Goal: Transaction & Acquisition: Purchase product/service

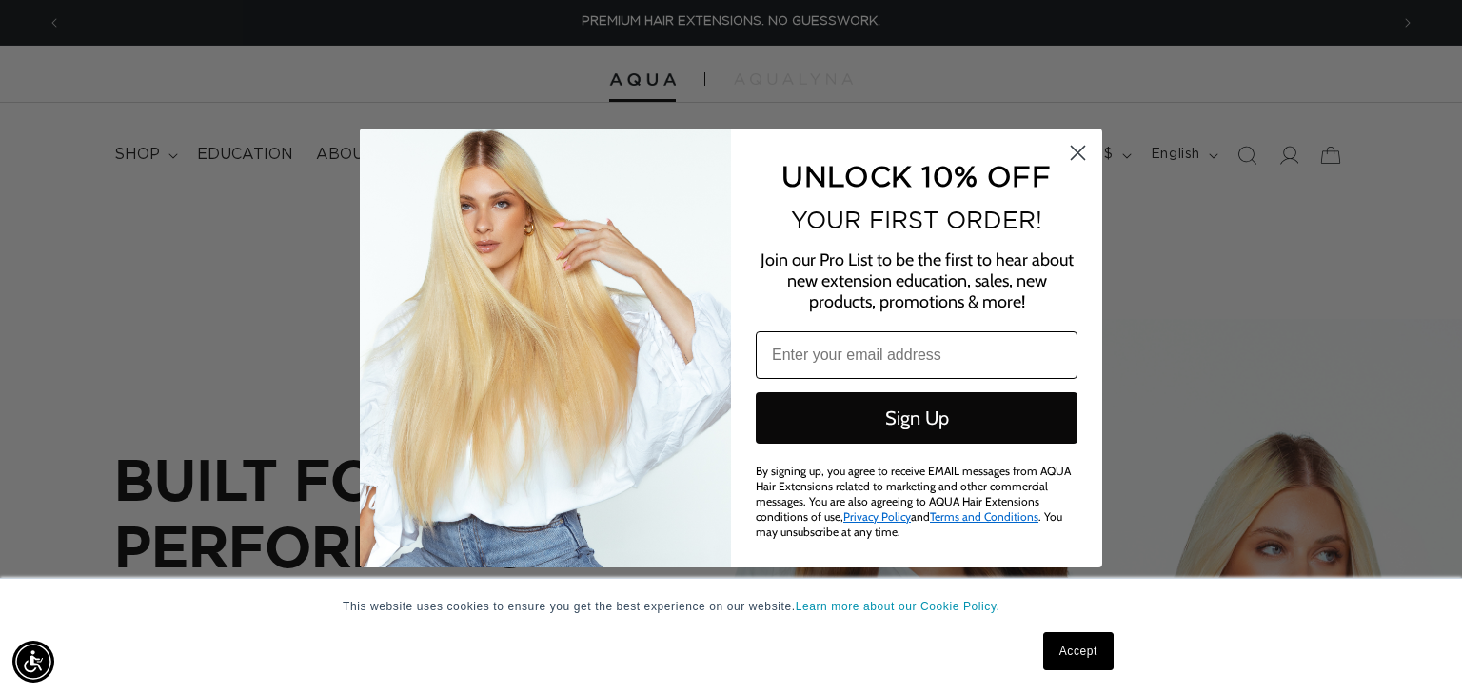
click at [846, 359] on input "Email" at bounding box center [917, 355] width 322 height 48
type input "dangie1632@gmail.com"
click at [887, 412] on button "Sign Up" at bounding box center [917, 417] width 322 height 51
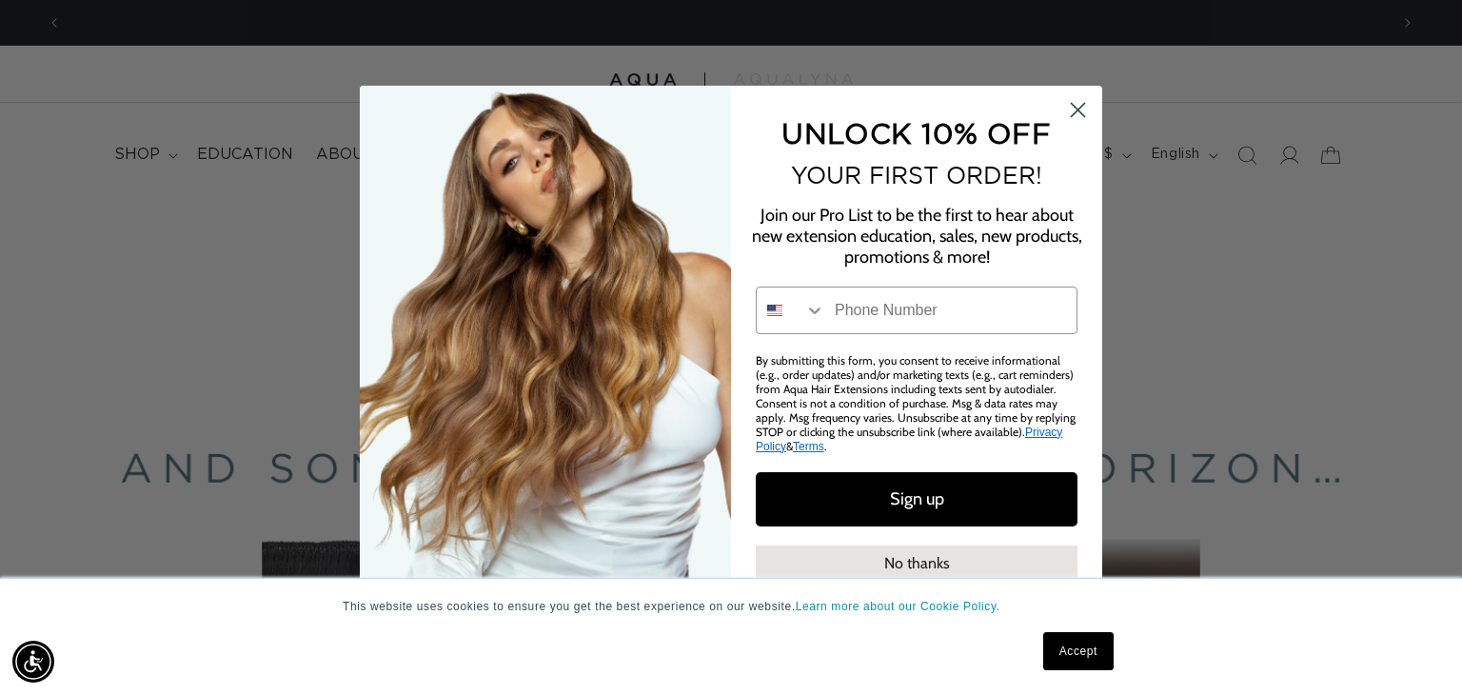
scroll to position [0, 2653]
click at [1082, 107] on icon "Close dialog" at bounding box center [1078, 109] width 13 height 13
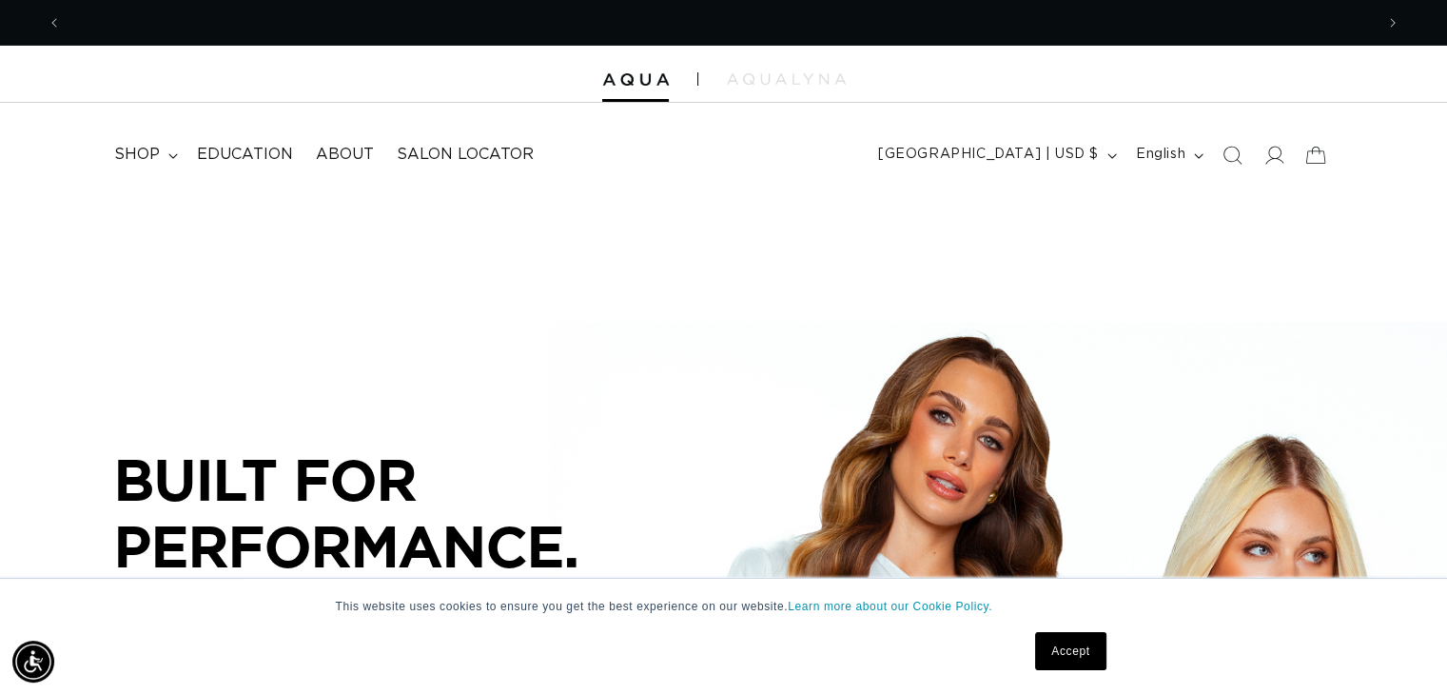
scroll to position [0, 2624]
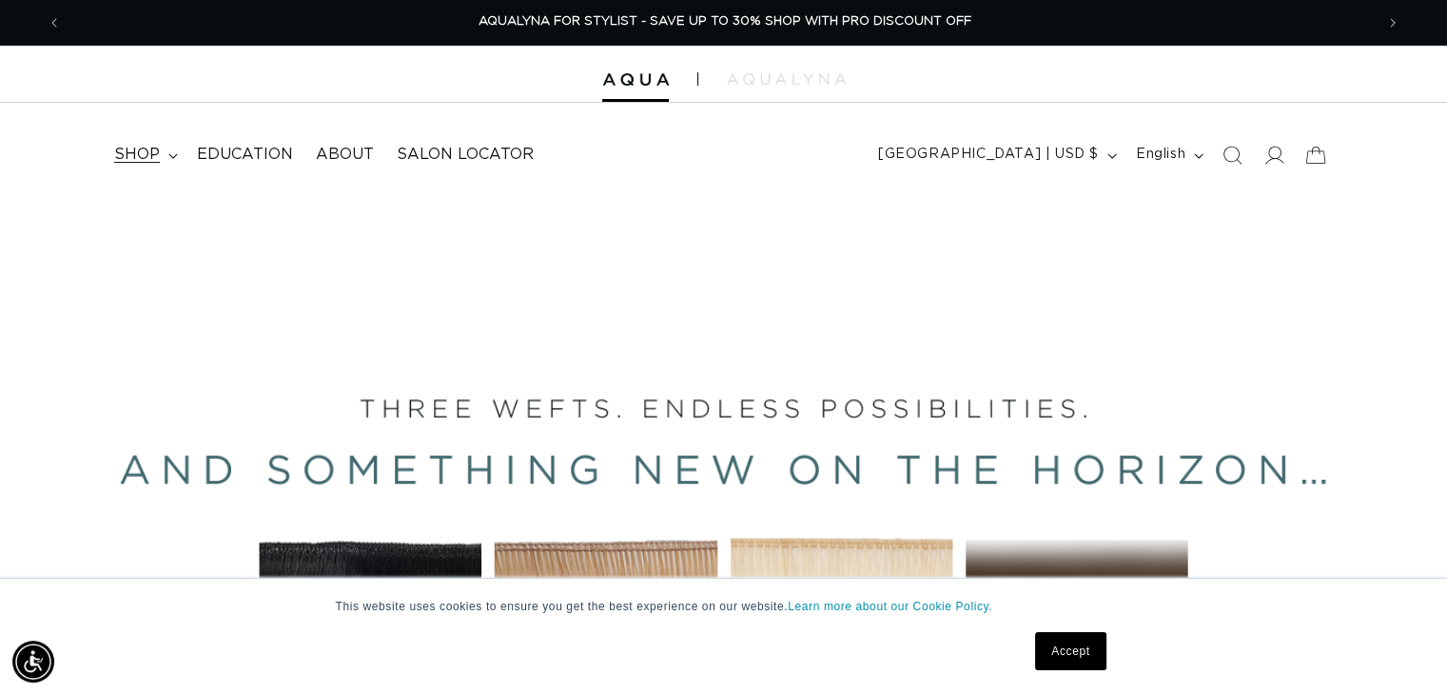
click at [164, 157] on summary "shop" at bounding box center [144, 154] width 83 height 43
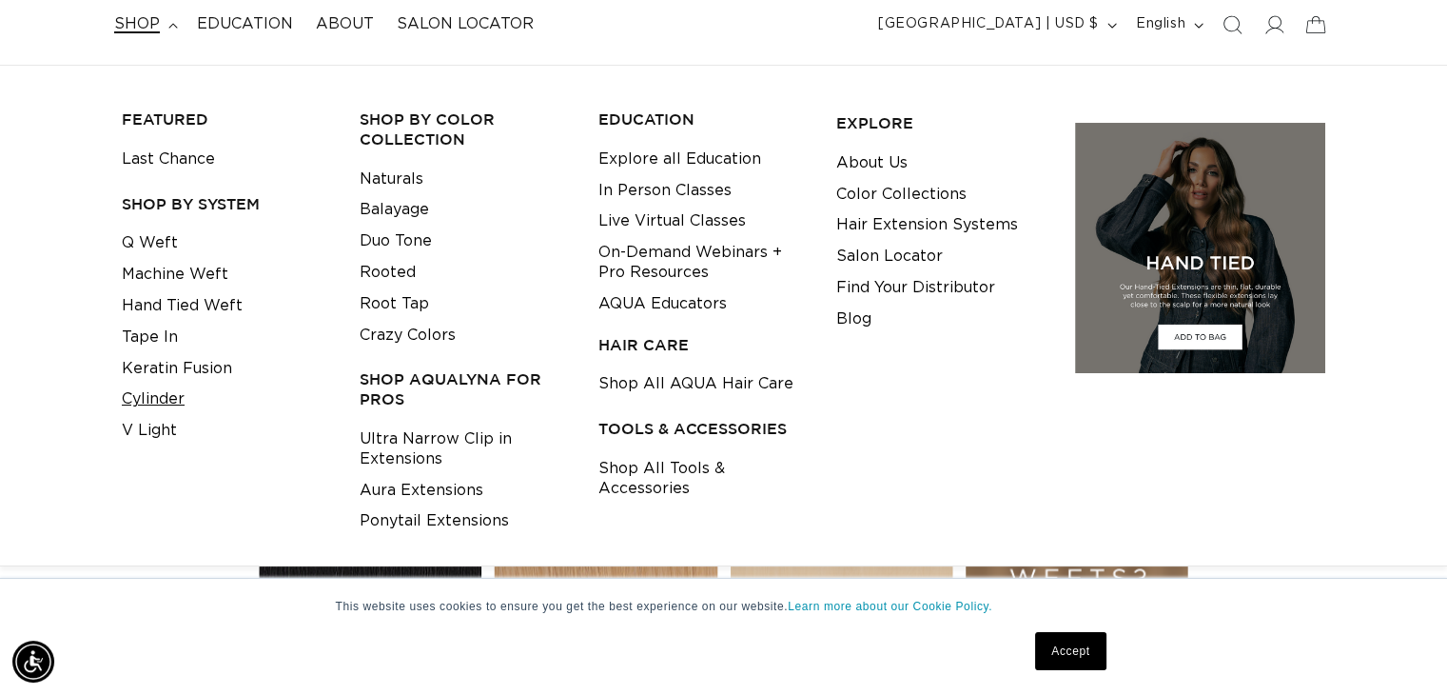
scroll to position [0, 1312]
click at [161, 402] on link "Cylinder" at bounding box center [153, 399] width 63 height 31
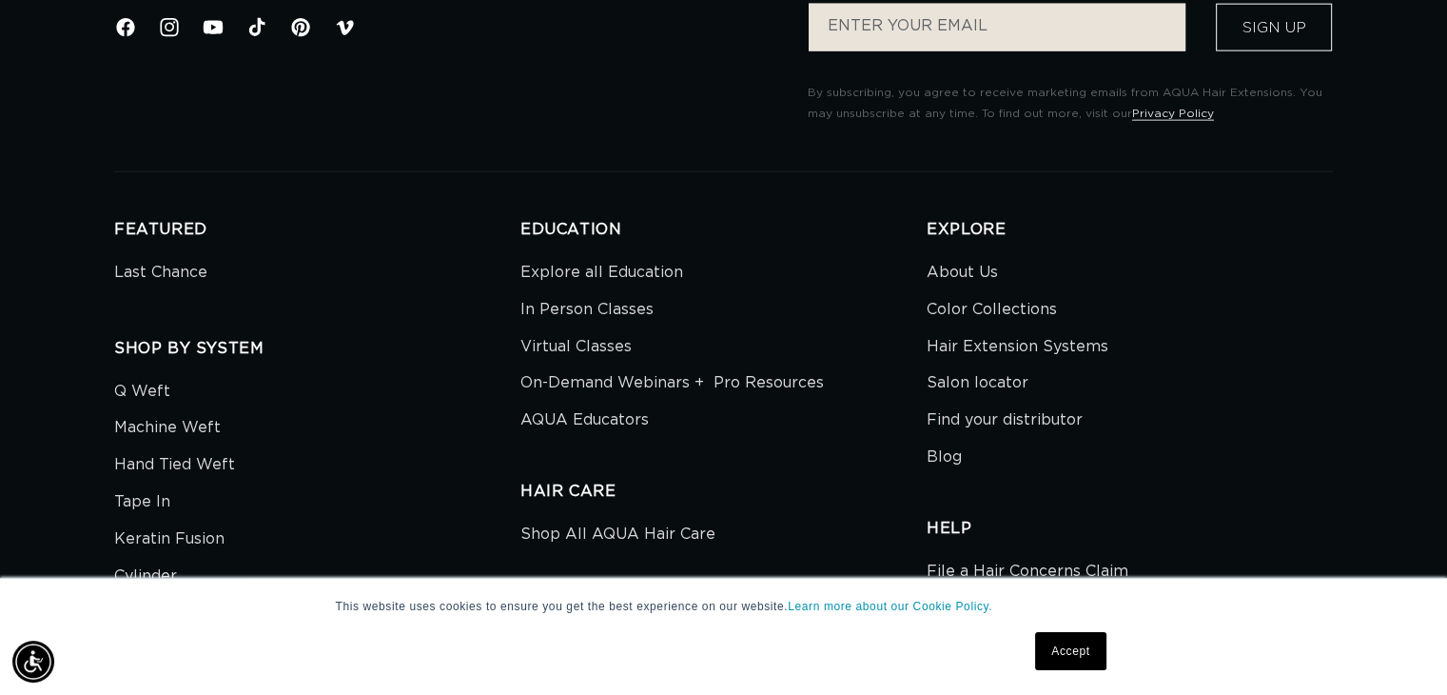
scroll to position [0, 2624]
click at [972, 347] on link "Hair Extension Systems" at bounding box center [1018, 346] width 182 height 37
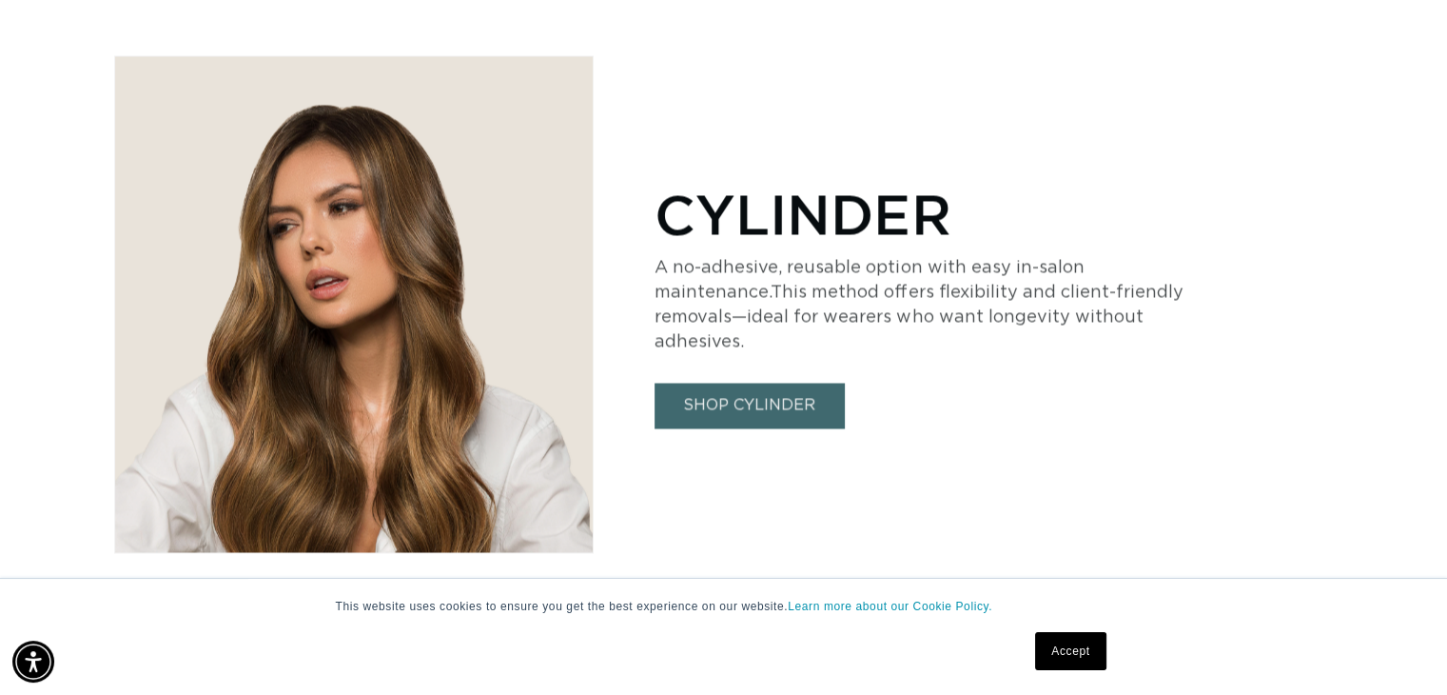
click at [761, 392] on link "SHOP CYLINDER" at bounding box center [749, 405] width 189 height 45
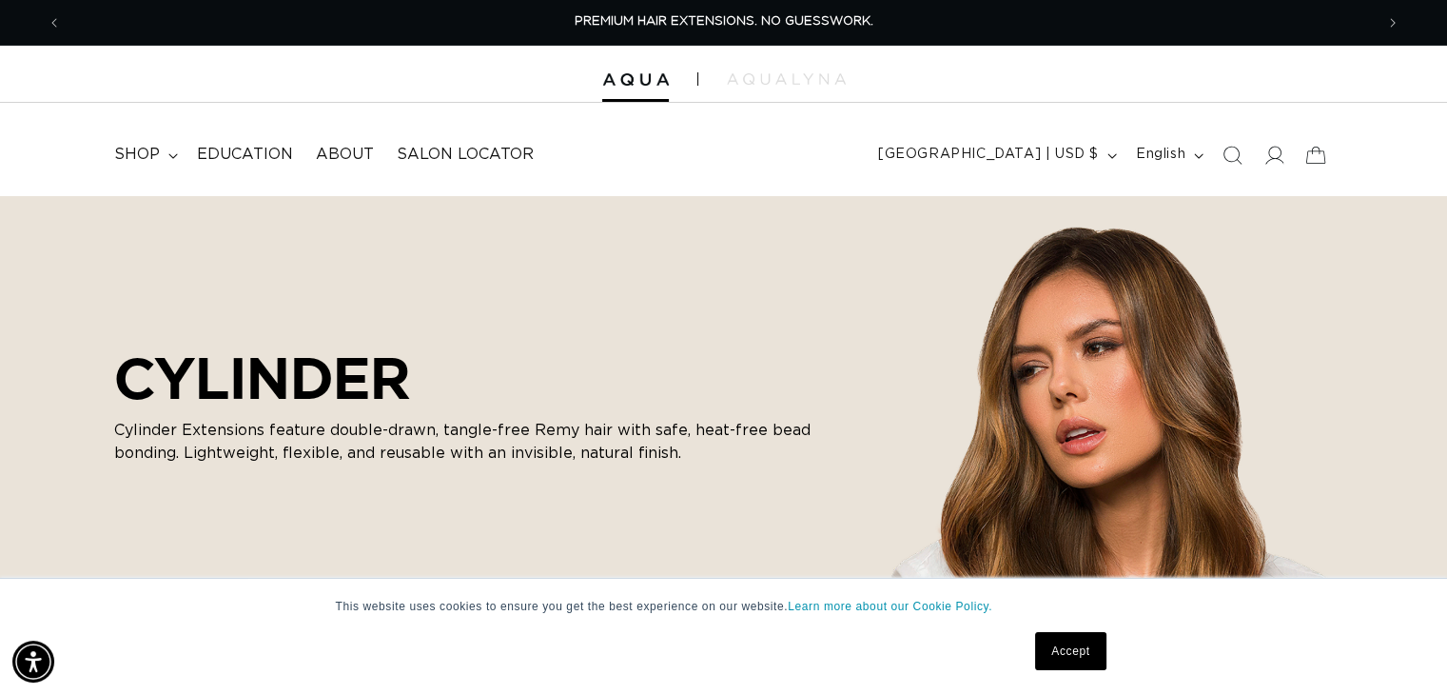
click at [1077, 641] on link "Accept" at bounding box center [1070, 651] width 70 height 38
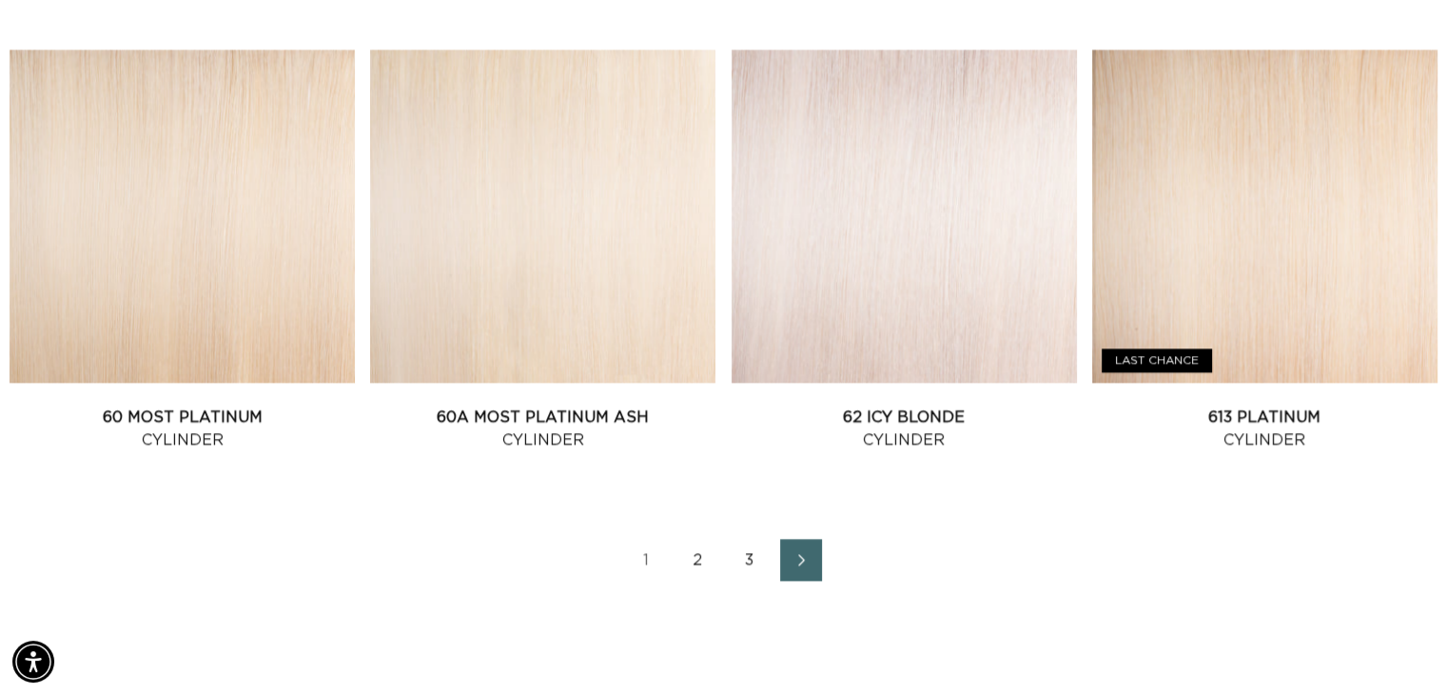
click at [681, 566] on link "2" at bounding box center [699, 560] width 42 height 42
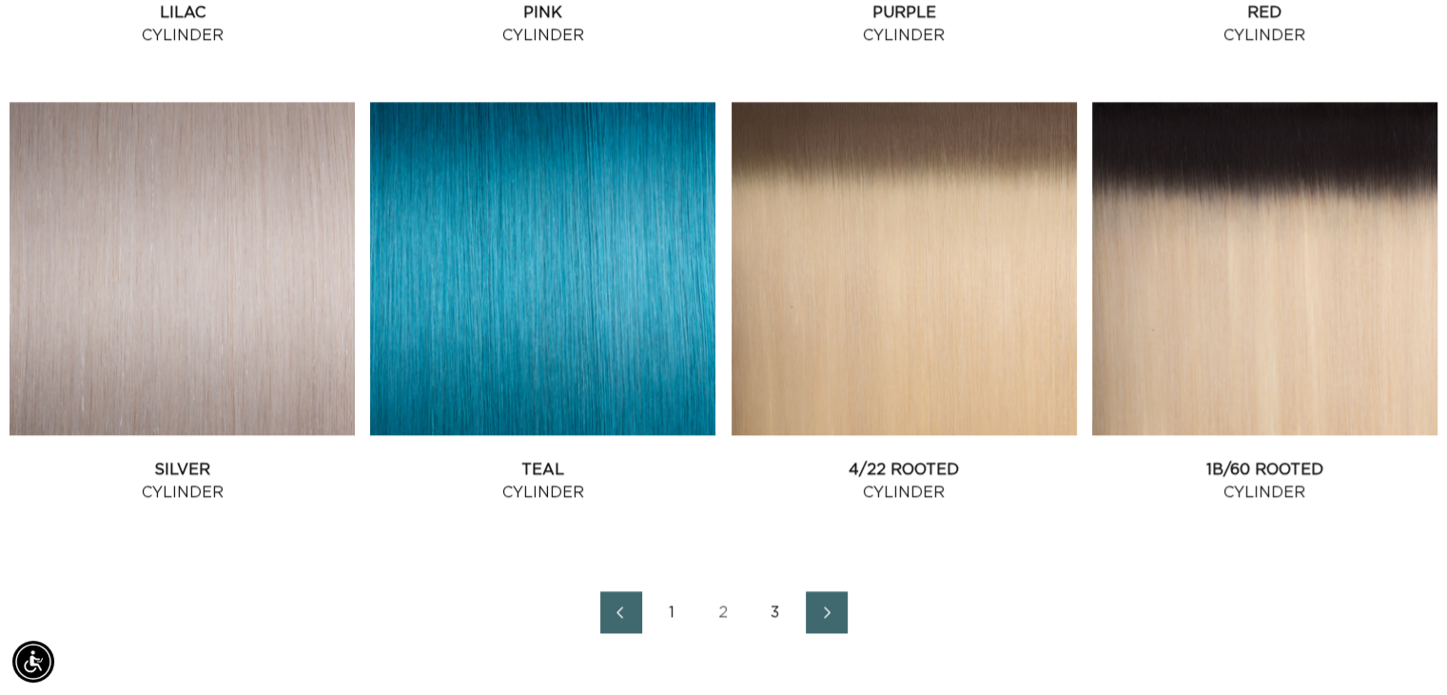
click at [770, 615] on link "3" at bounding box center [776, 612] width 42 height 42
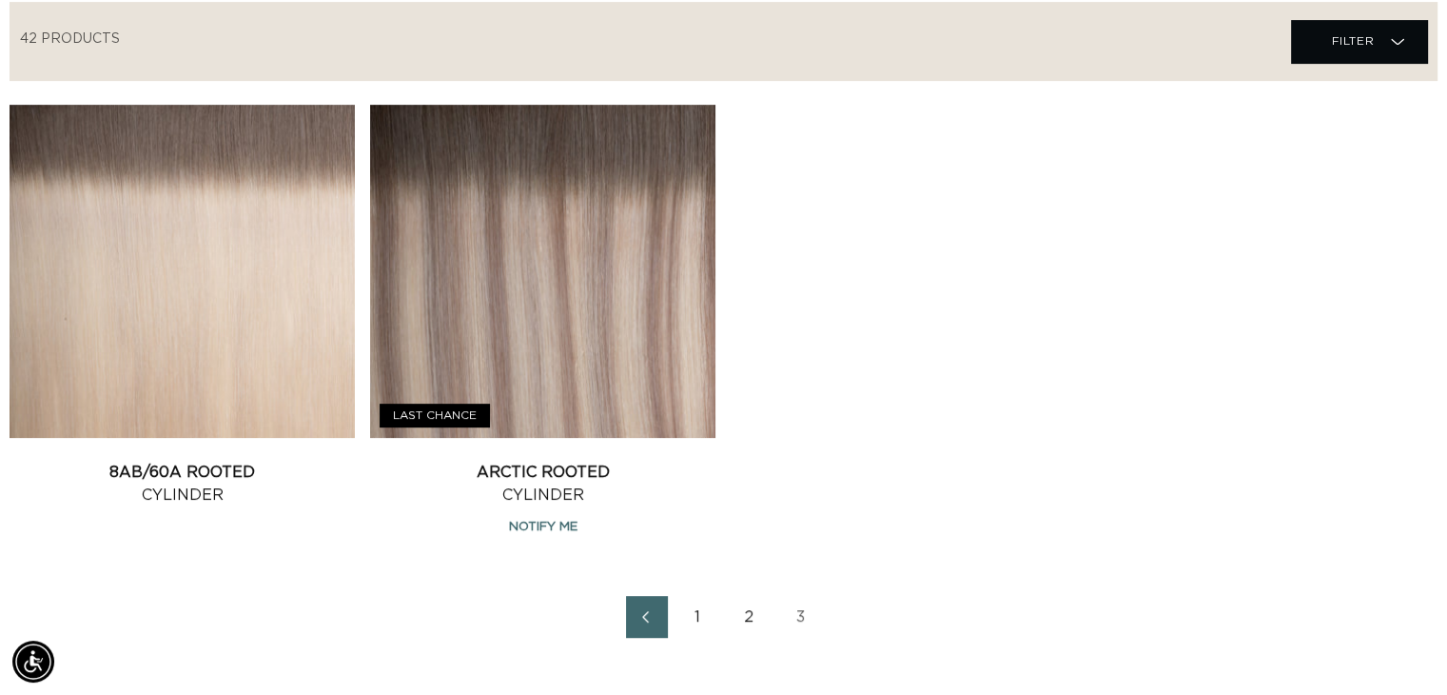
scroll to position [0, 2624]
click at [752, 608] on link "2" at bounding box center [750, 617] width 42 height 42
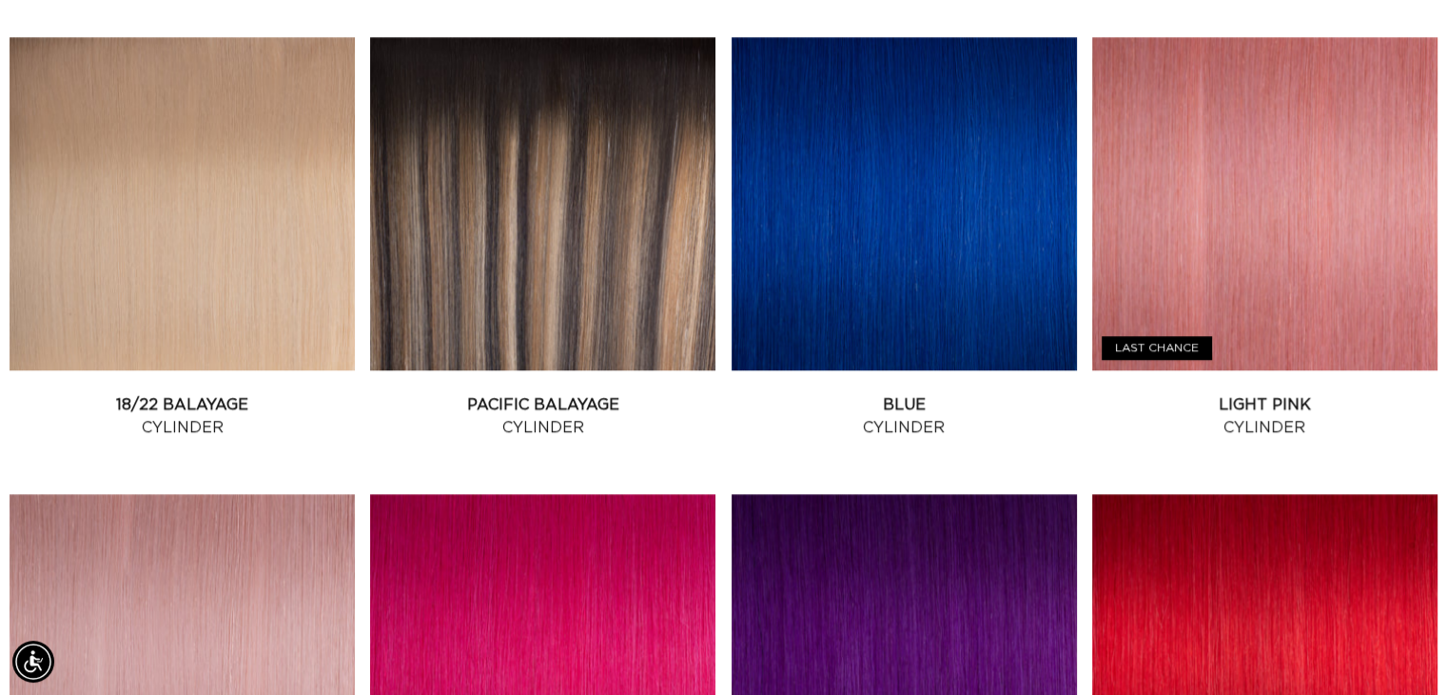
scroll to position [0, 2624]
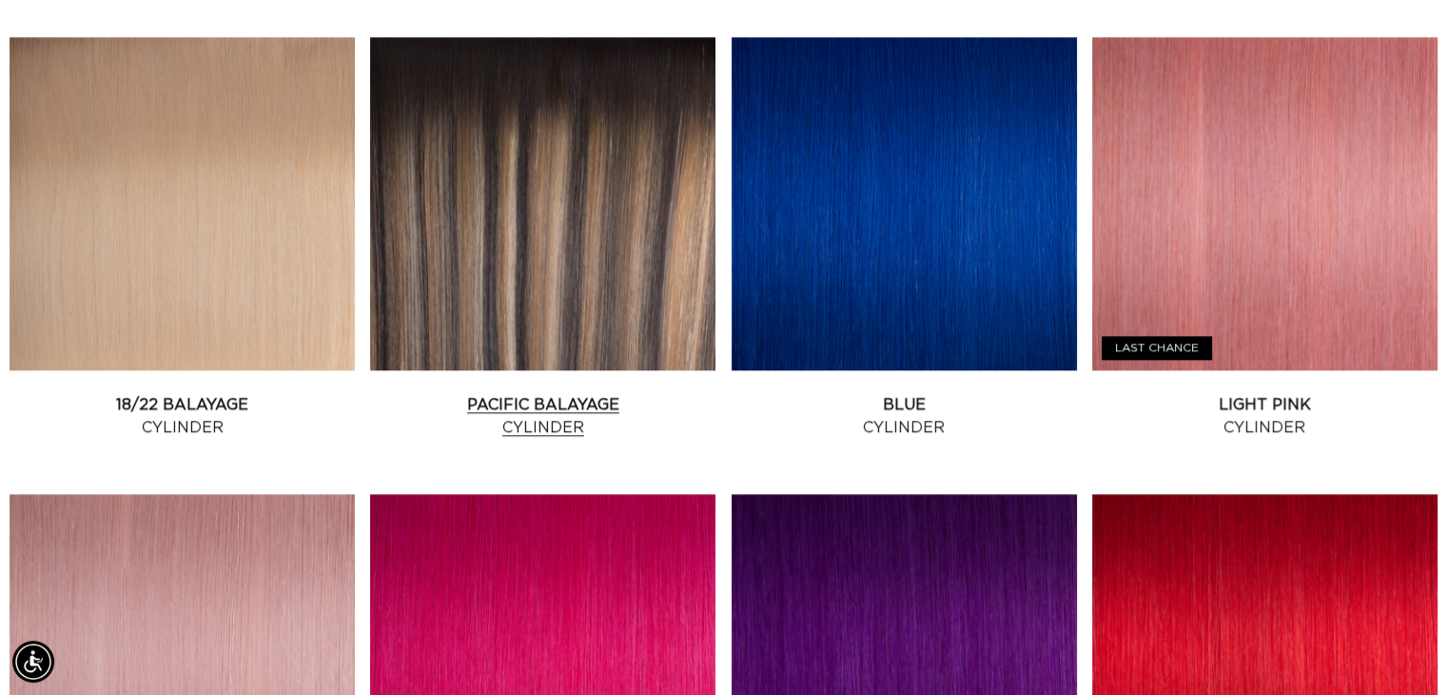
click at [502, 393] on link "Pacific Balayage Cylinder" at bounding box center [542, 416] width 345 height 46
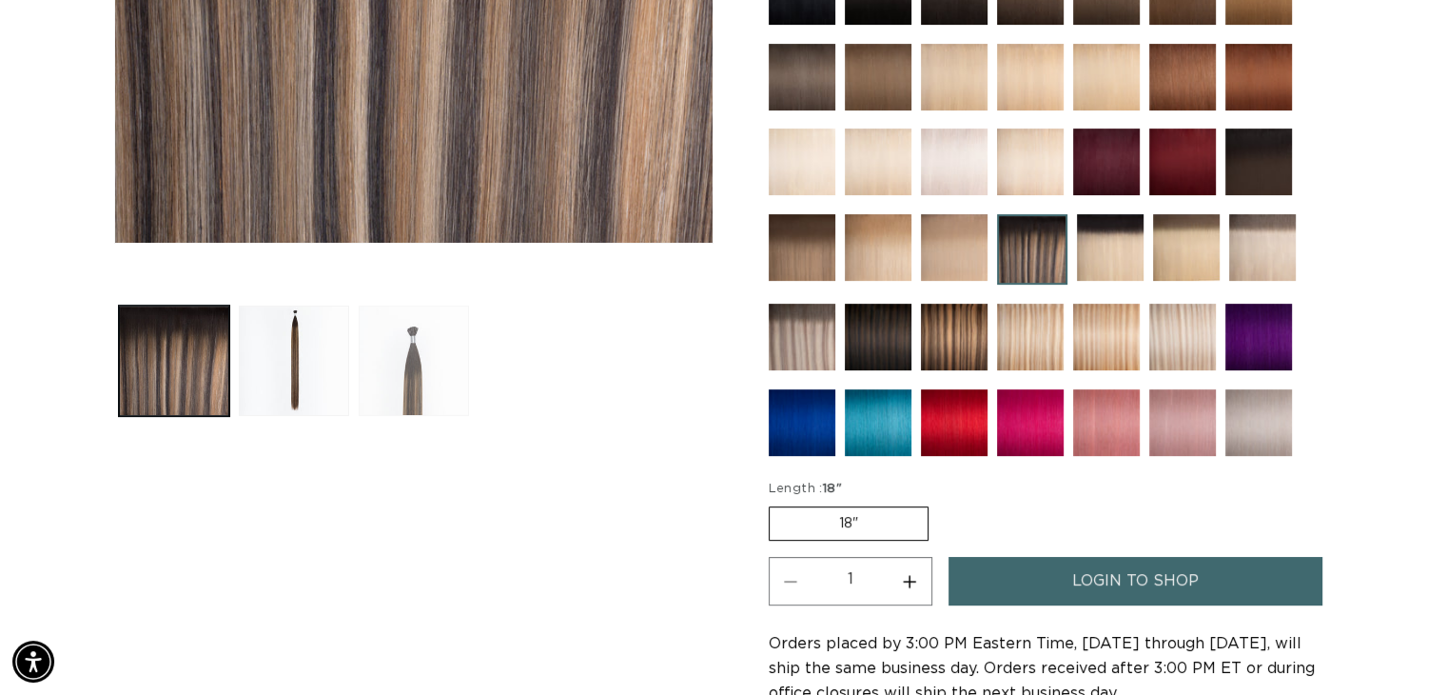
scroll to position [0, 2624]
click at [398, 357] on button "Load image 3 in gallery view" at bounding box center [414, 360] width 110 height 110
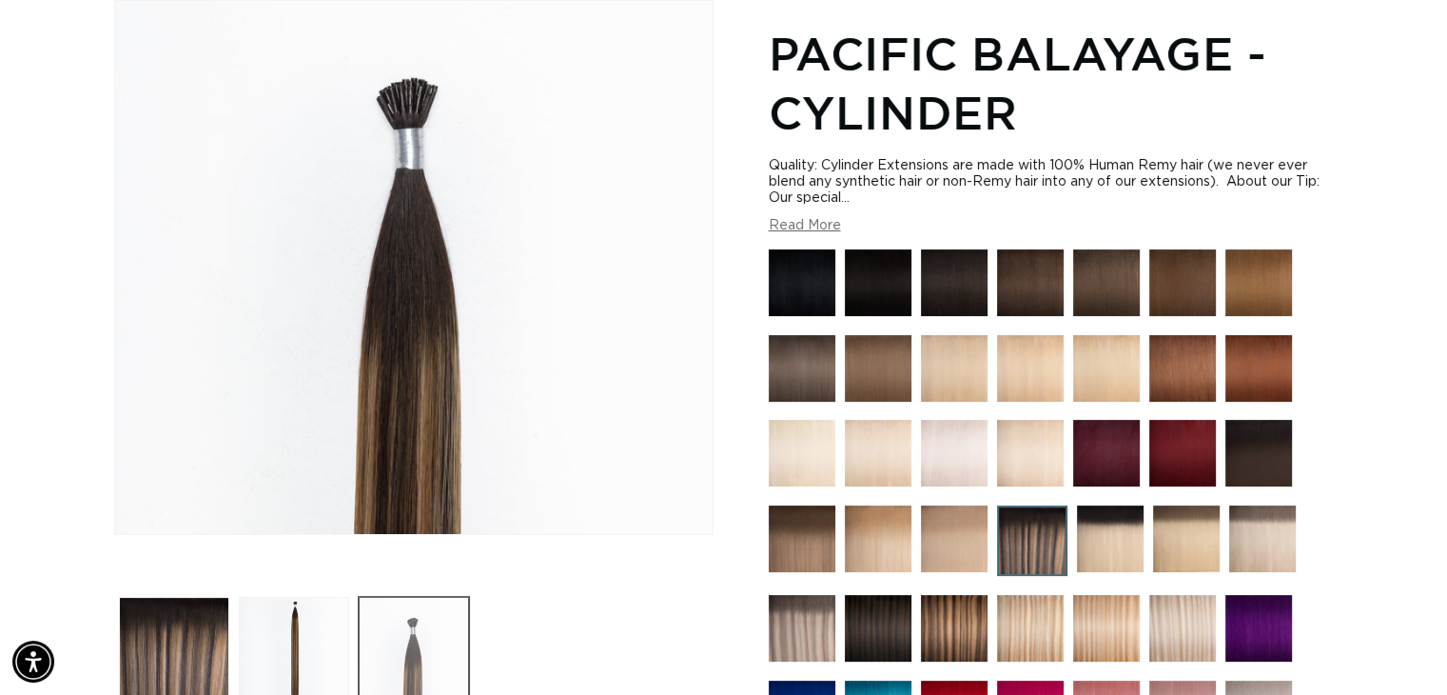
scroll to position [0, 0]
click at [293, 642] on button "Load image 2 in gallery view" at bounding box center [294, 652] width 110 height 110
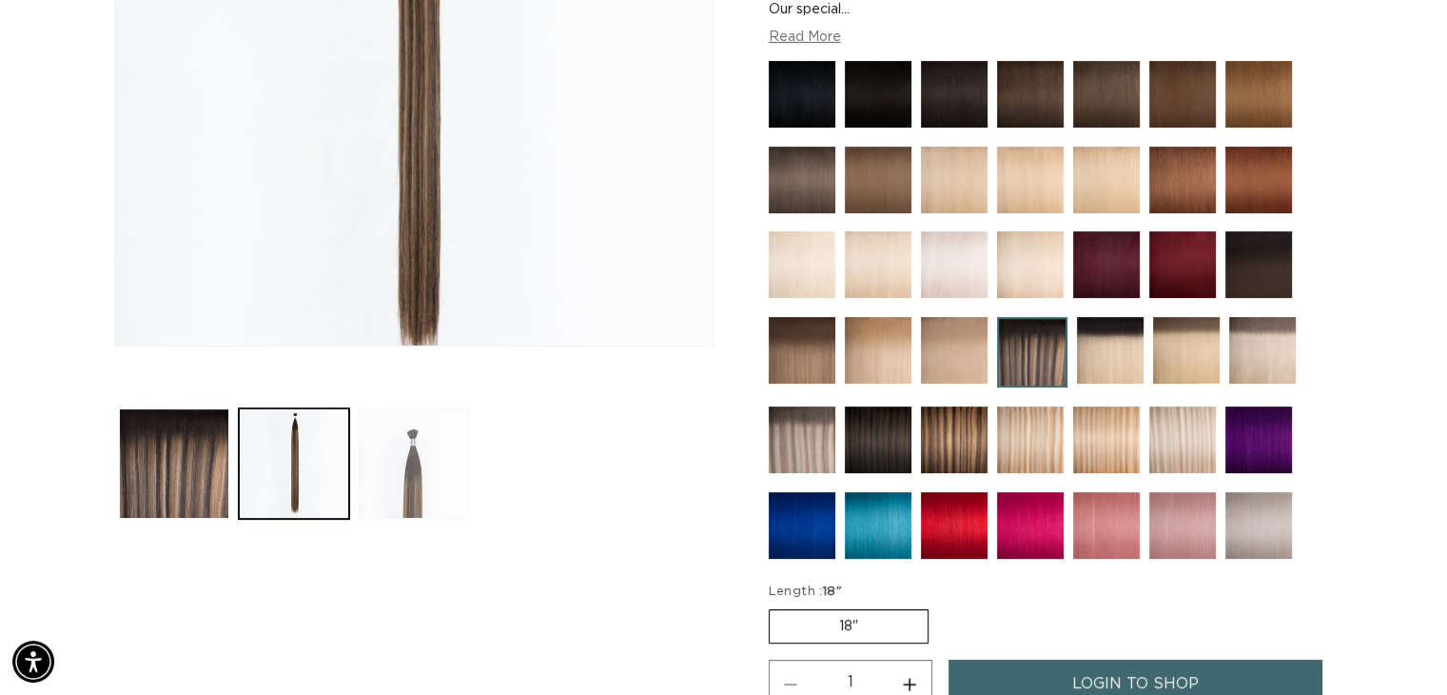
click at [415, 443] on button "Load image 3 in gallery view" at bounding box center [414, 463] width 110 height 110
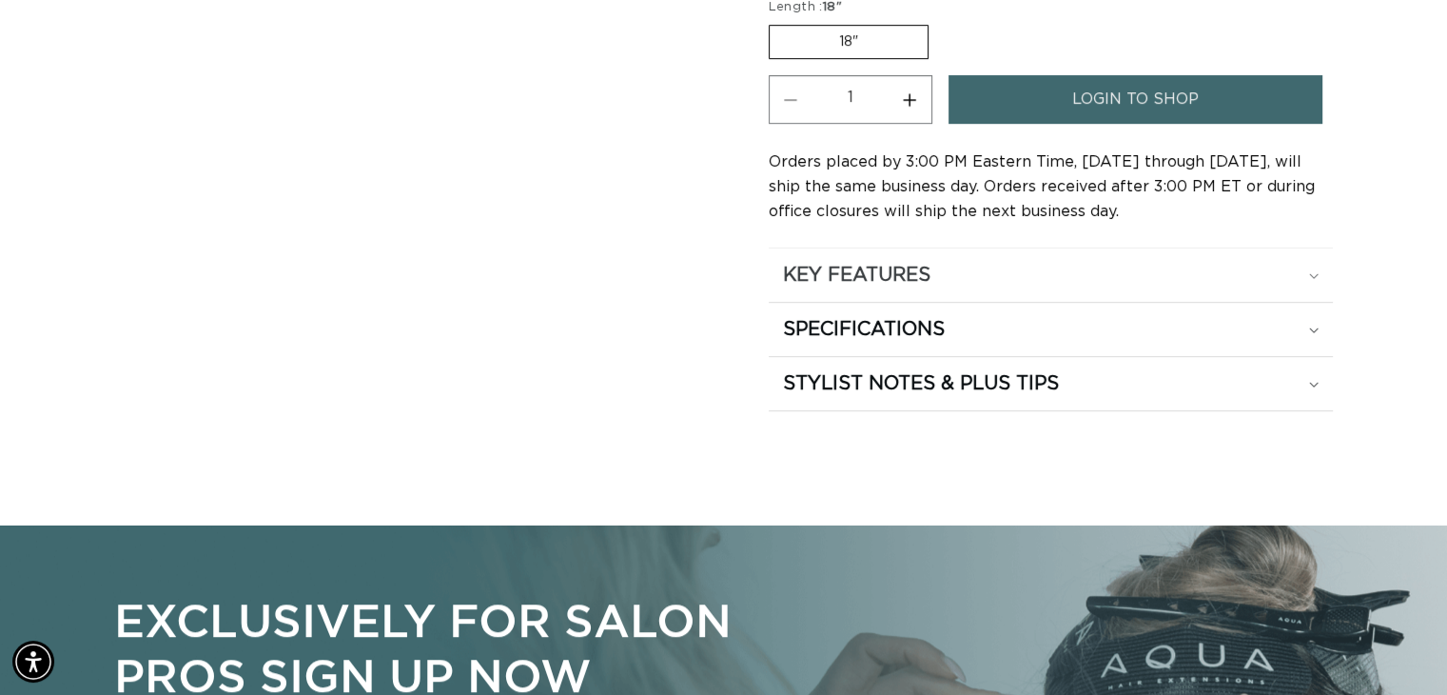
click at [1314, 272] on div "KEY FEATURES" at bounding box center [1051, 275] width 536 height 25
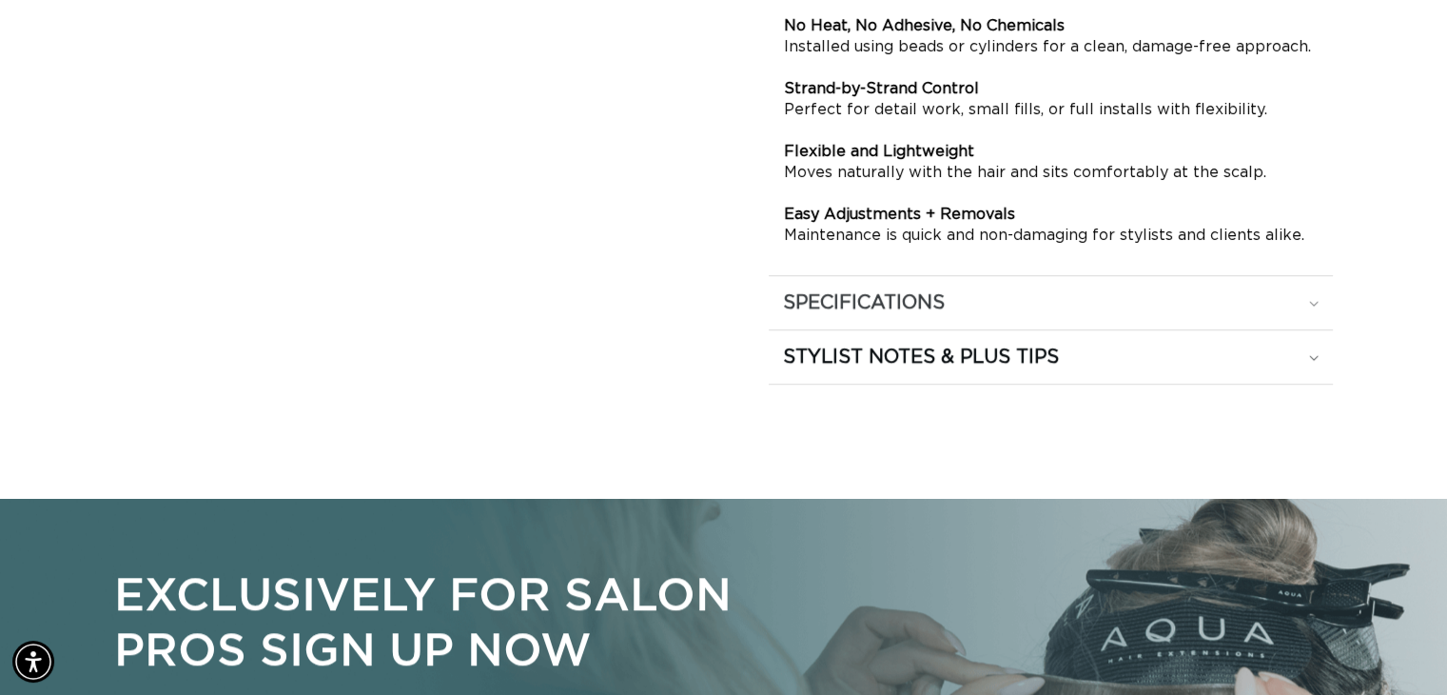
click at [1313, 302] on icon at bounding box center [1314, 304] width 9 height 5
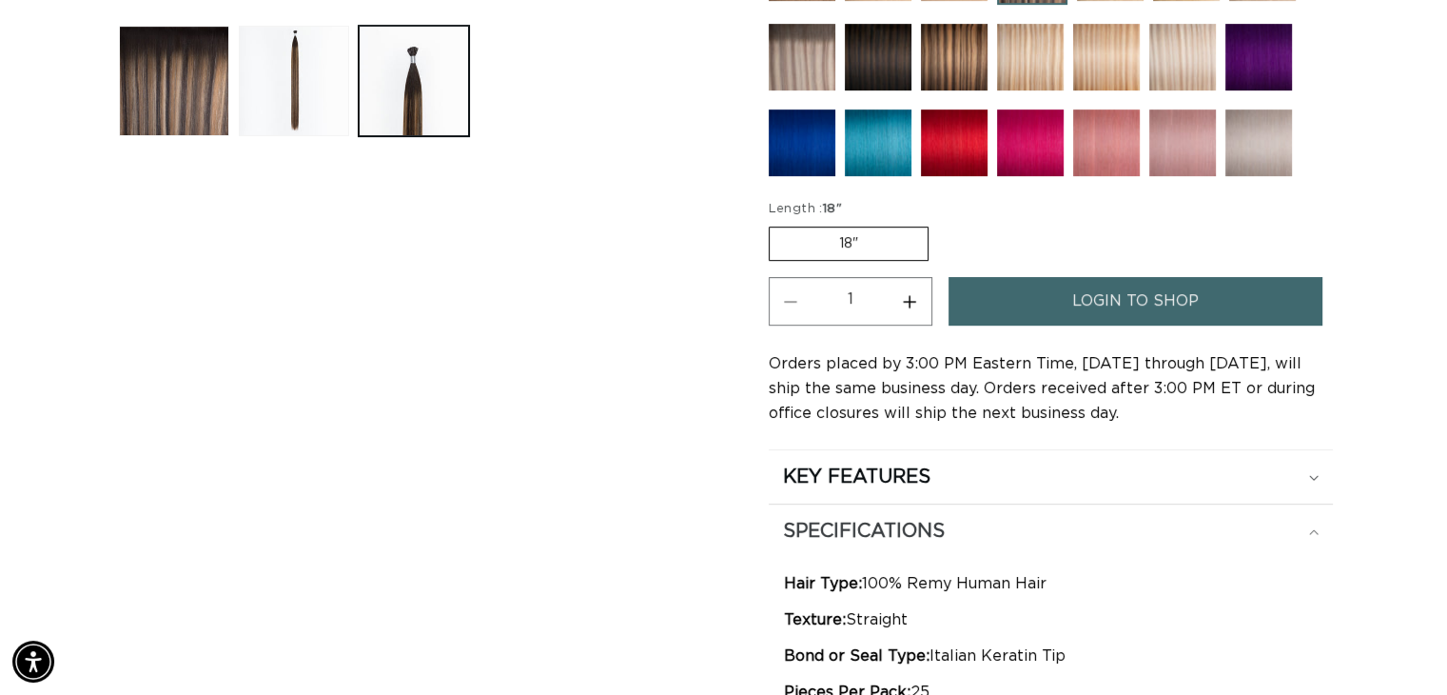
scroll to position [815, 0]
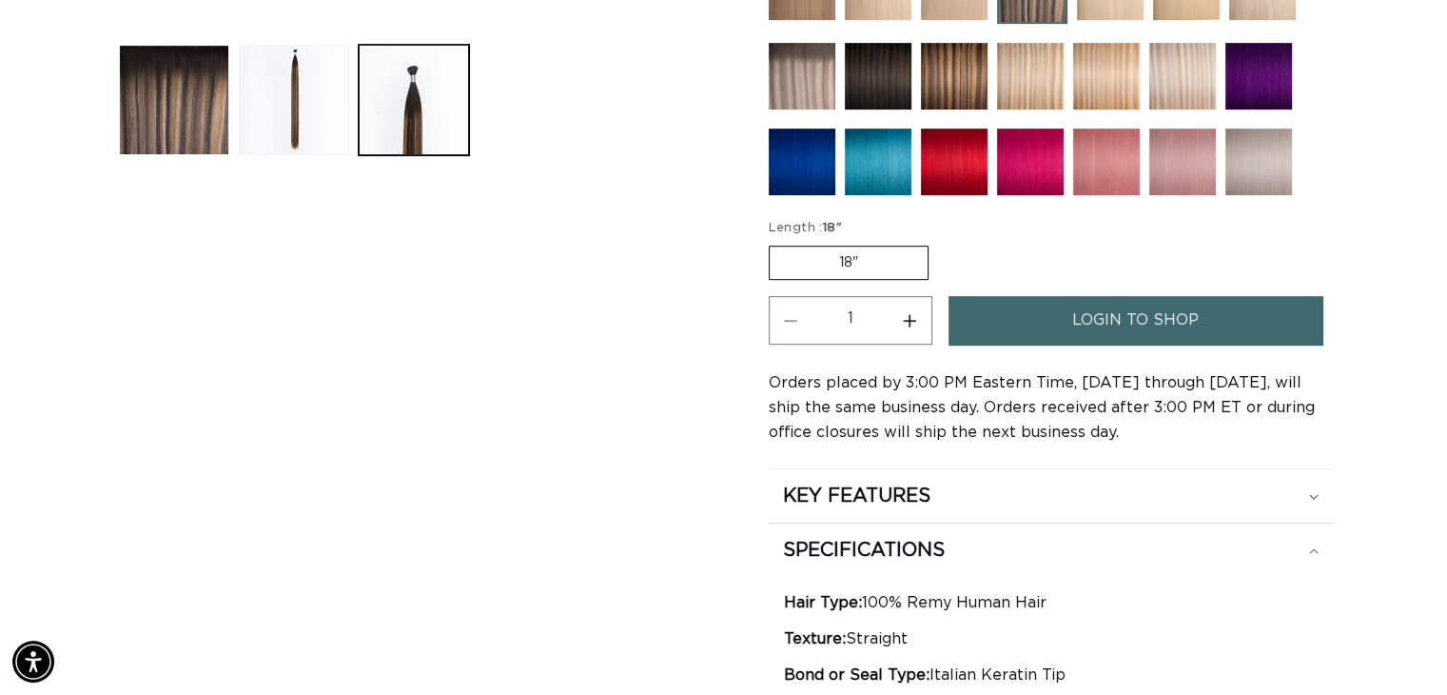
click at [858, 256] on label "18" Variant sold out or unavailable" at bounding box center [849, 263] width 160 height 34
click at [775, 243] on input "18" Variant sold out or unavailable" at bounding box center [774, 242] width 1 height 1
click at [839, 268] on label "18" Variant sold out or unavailable" at bounding box center [849, 263] width 160 height 34
click at [775, 243] on input "18" Variant sold out or unavailable" at bounding box center [774, 242] width 1 height 1
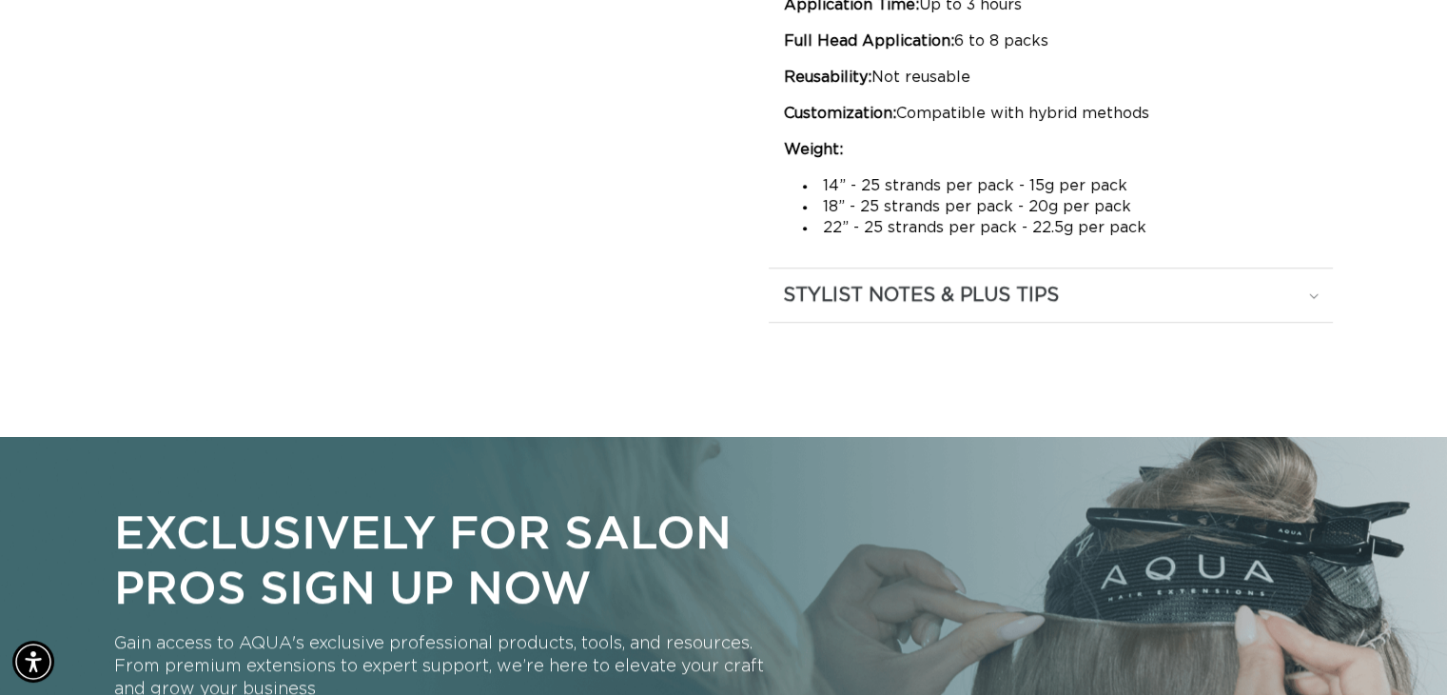
scroll to position [0, 1312]
click at [1313, 293] on icon at bounding box center [1315, 296] width 10 height 6
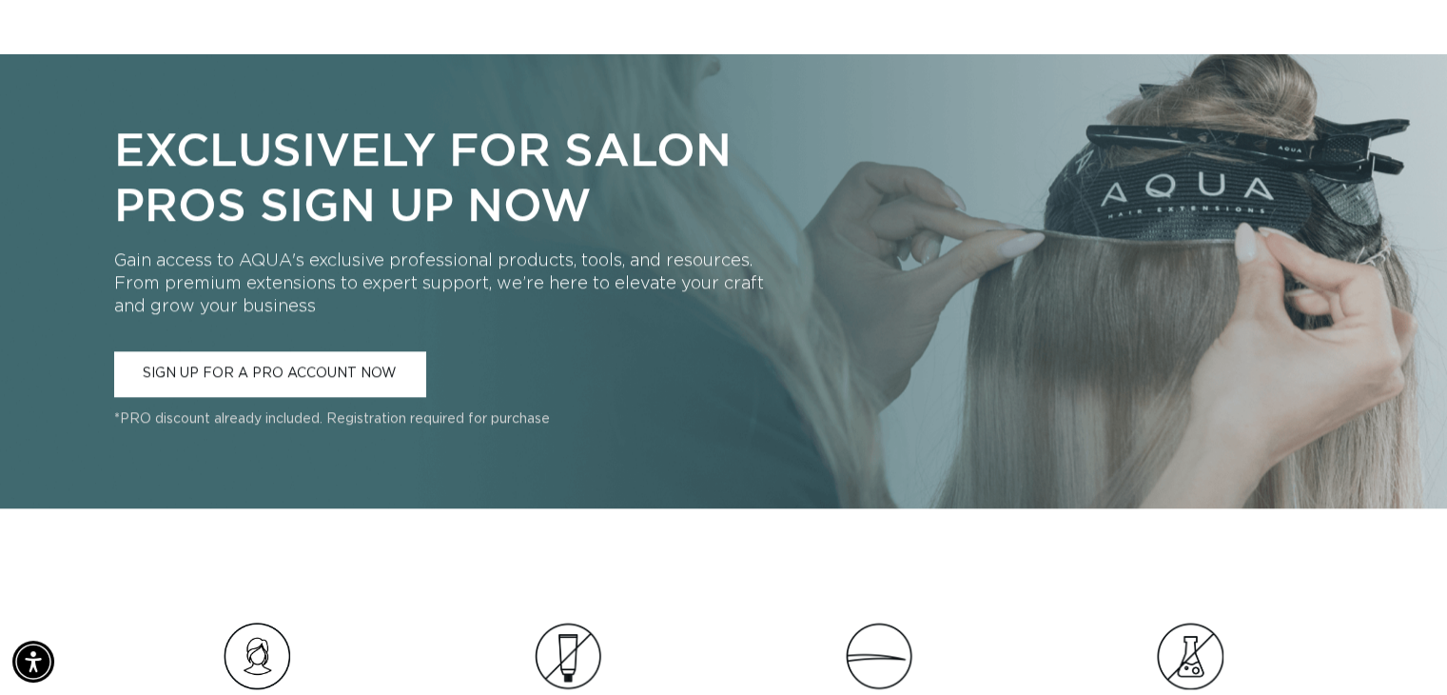
scroll to position [0, 0]
click at [194, 365] on link "SIGN UP FOR A PRO ACCOUNT NOW" at bounding box center [269, 373] width 311 height 45
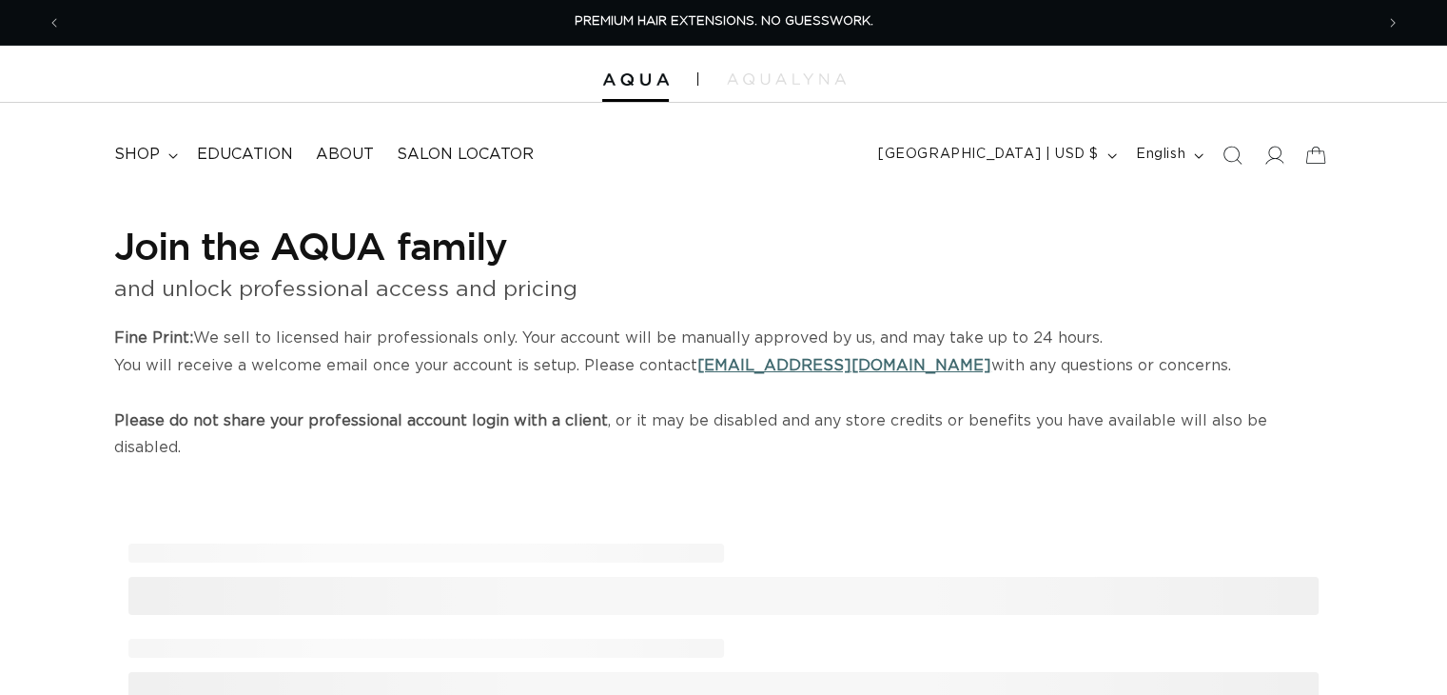
select select "US"
select select "[GEOGRAPHIC_DATA]"
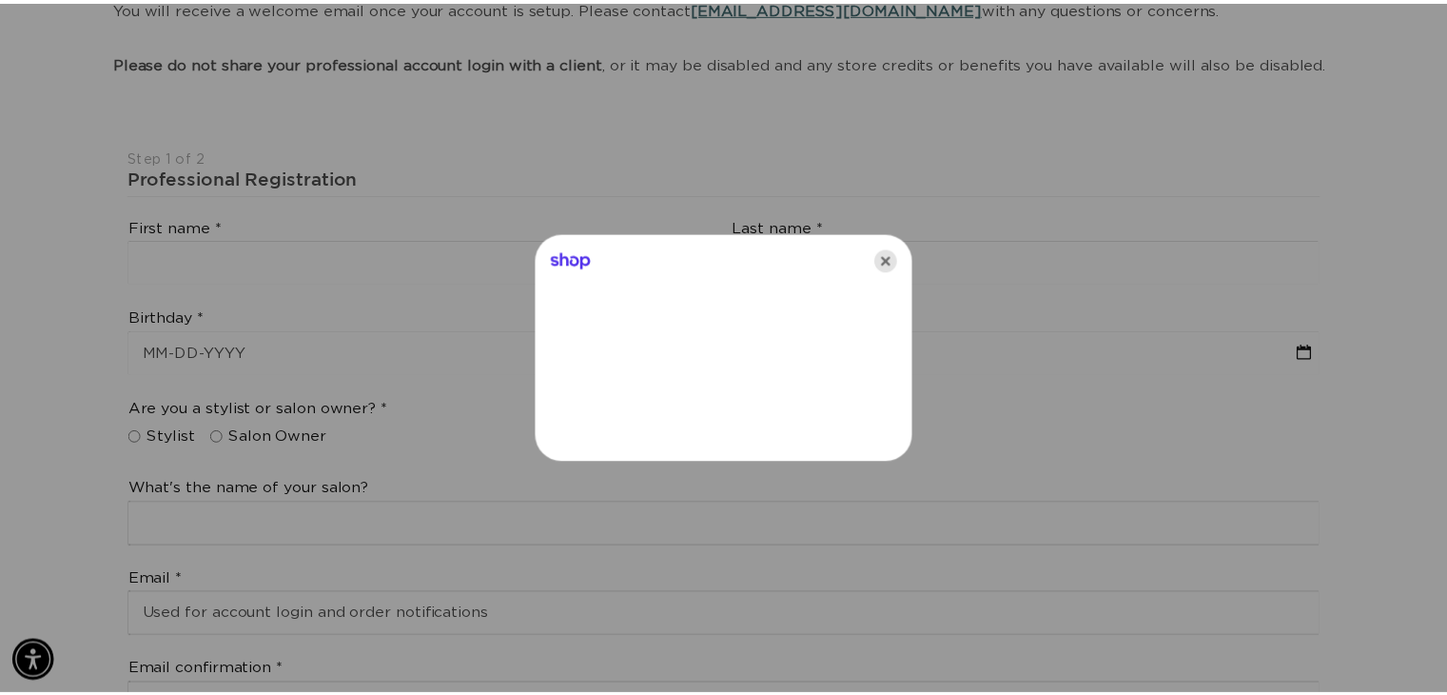
scroll to position [0, 2653]
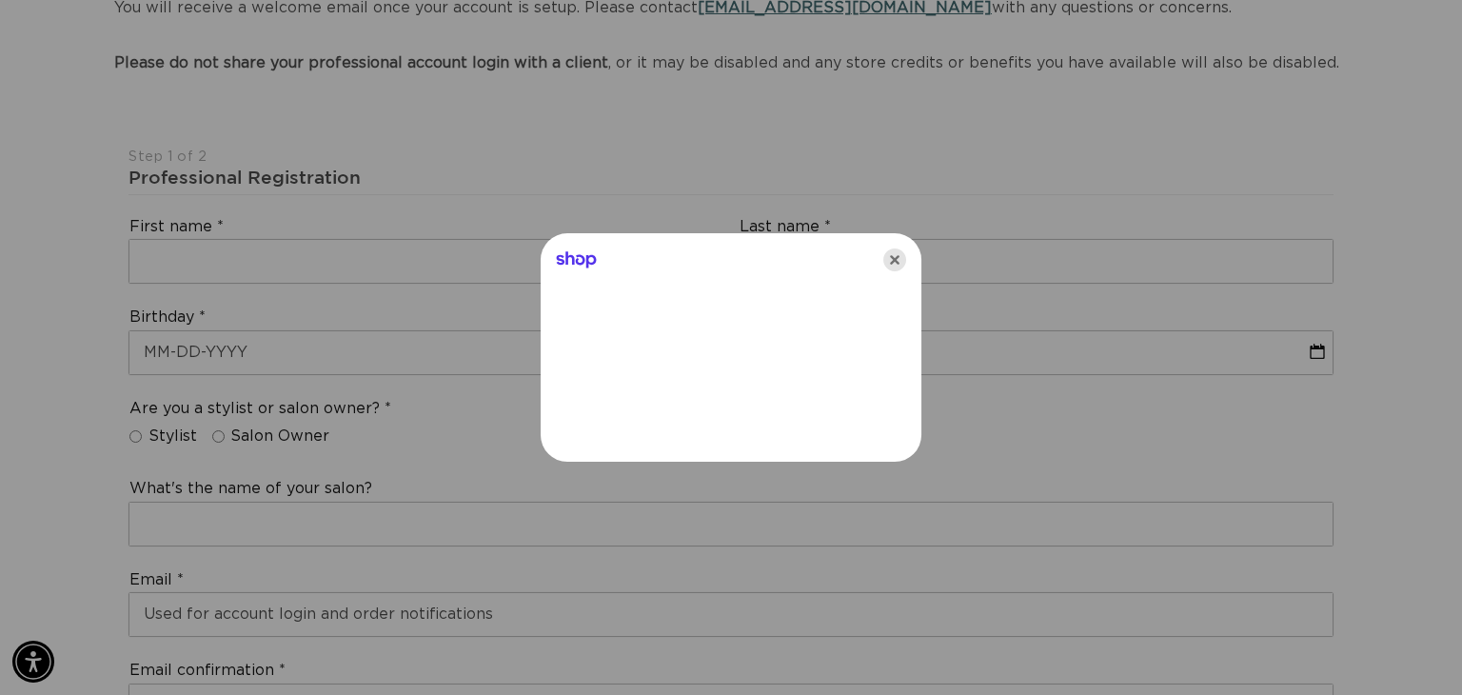
click at [890, 260] on icon "Close" at bounding box center [894, 259] width 23 height 23
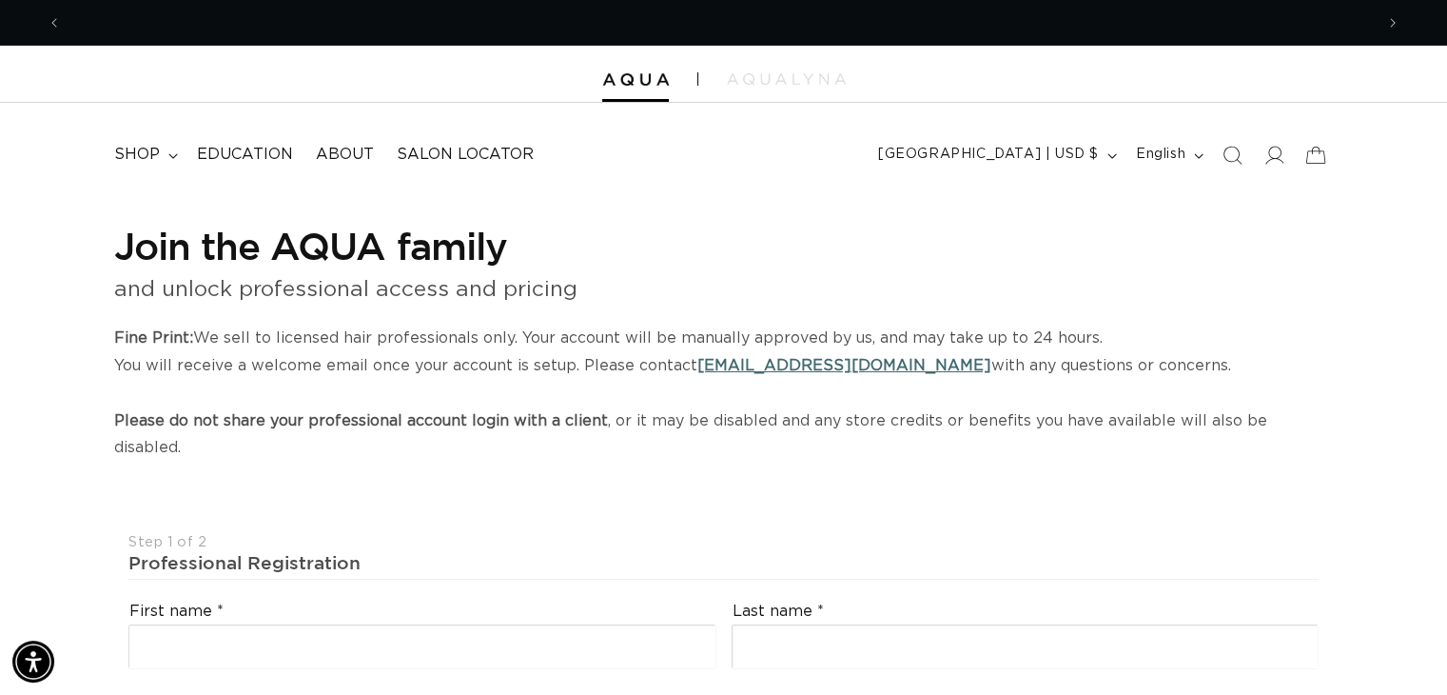
scroll to position [0, 0]
